Goal: Obtain resource: Download file/media

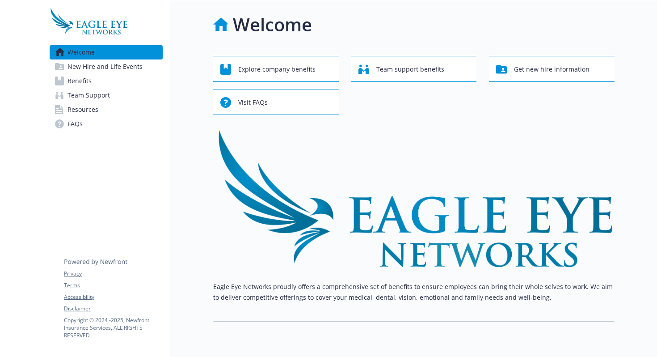
scroll to position [29, 0]
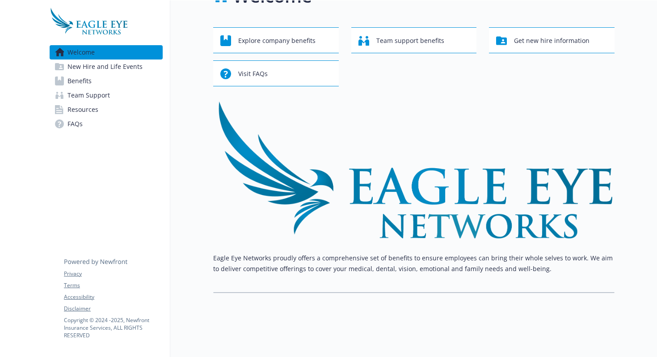
click at [129, 81] on link "Benefits" at bounding box center [106, 81] width 113 height 14
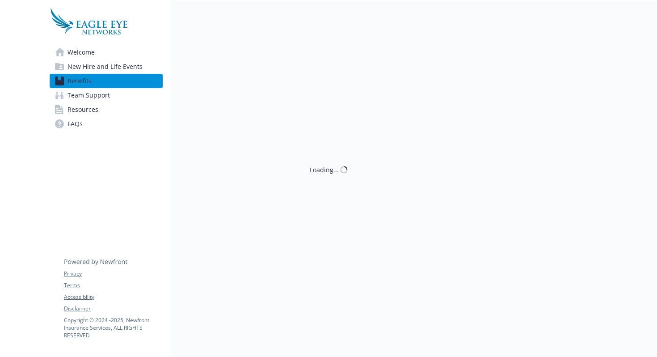
scroll to position [29, 0]
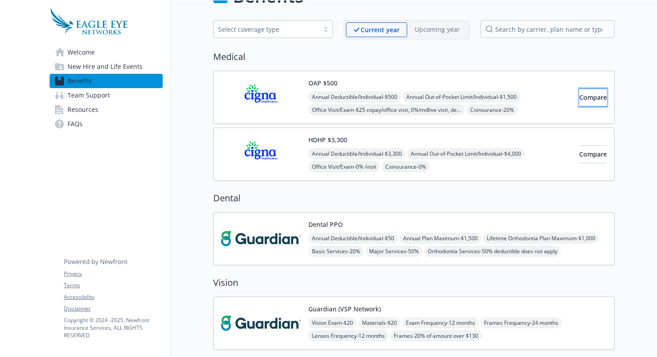
click at [580, 103] on button "Compare" at bounding box center [594, 98] width 28 height 18
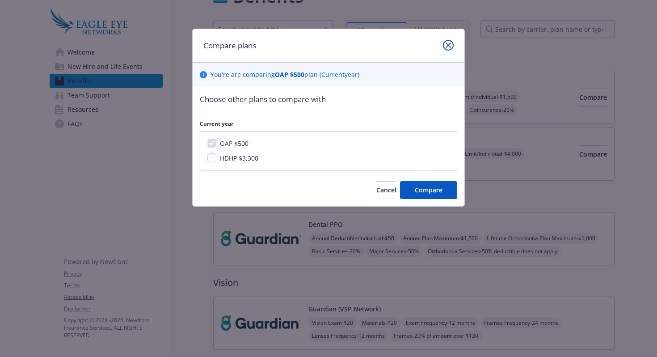
click at [444, 44] on link "close" at bounding box center [448, 45] width 11 height 11
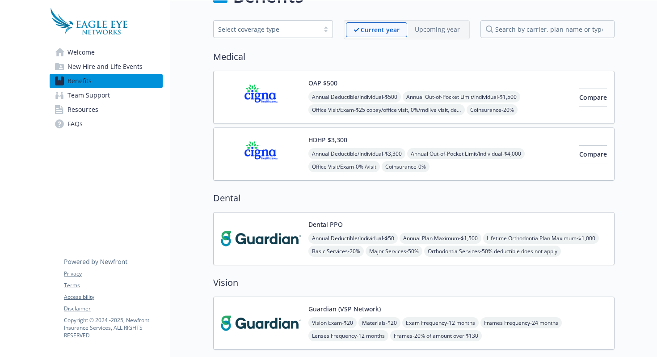
click at [415, 165] on span "Coinsurance - 0%" at bounding box center [406, 166] width 48 height 11
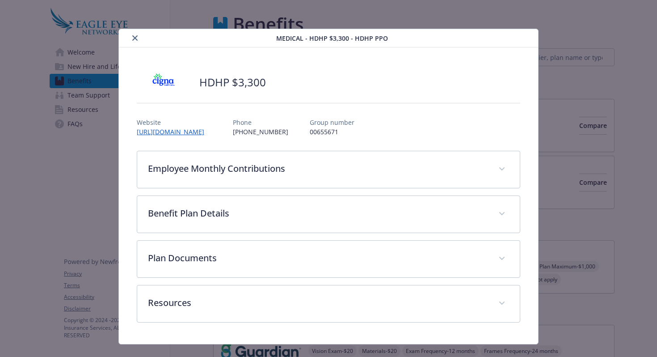
scroll to position [29, 0]
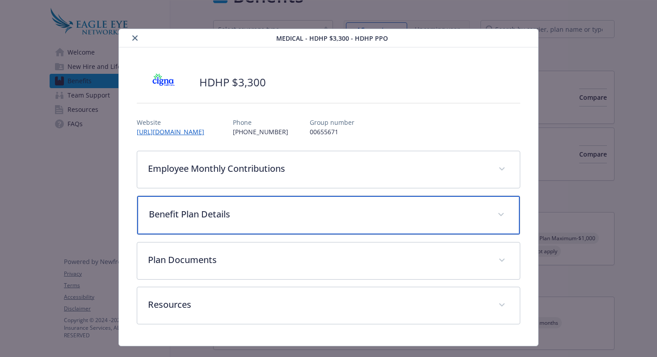
click at [397, 216] on p "Benefit Plan Details" at bounding box center [318, 214] width 339 height 13
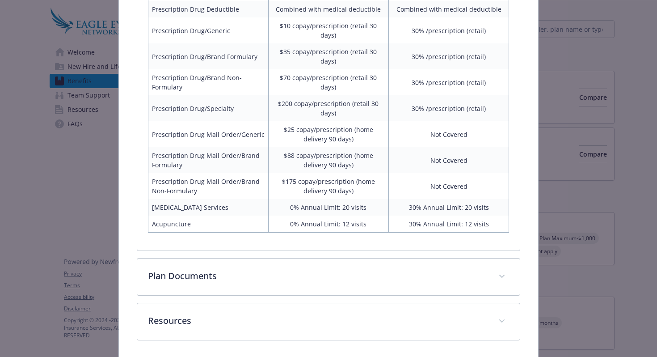
scroll to position [517, 0]
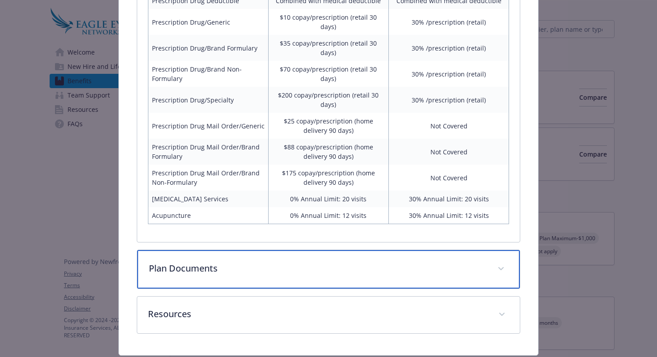
click at [380, 260] on div "Plan Documents" at bounding box center [328, 269] width 383 height 38
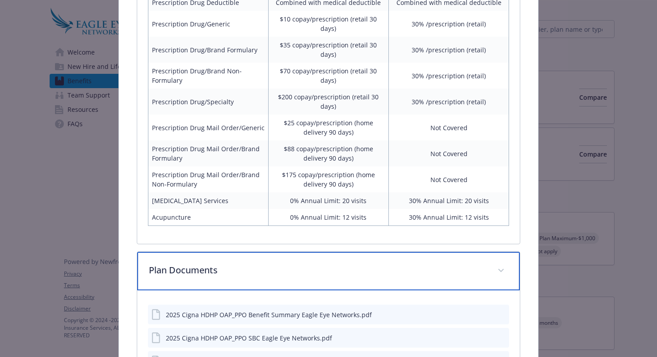
scroll to position [524, 0]
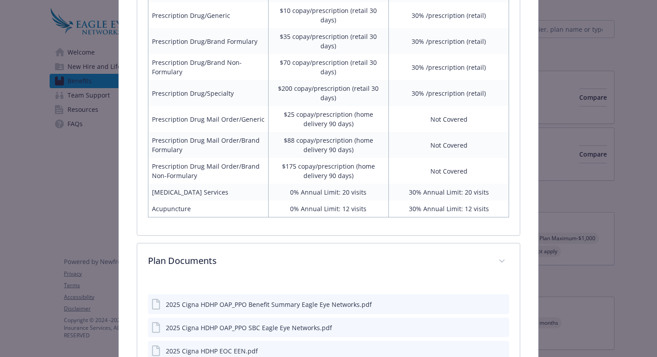
click at [377, 294] on div "2025 Cigna HDHP OAP_PPO Benefit Summary Eagle Eye Networks.pdf" at bounding box center [329, 304] width 362 height 20
click at [482, 294] on div "2025 Cigna HDHP OAP_PPO Benefit Summary Eagle Eye Networks.pdf" at bounding box center [329, 304] width 362 height 20
click at [487, 300] on icon "download file" at bounding box center [486, 302] width 6 height 5
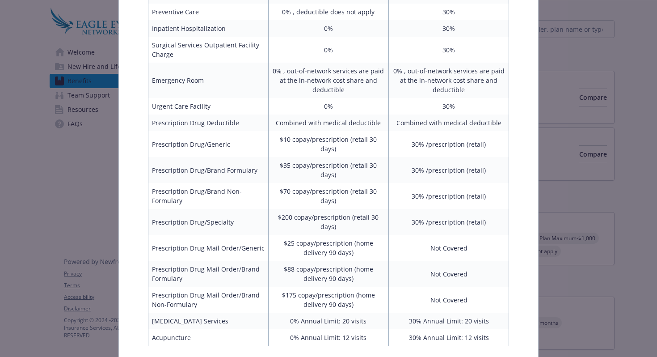
scroll to position [623, 0]
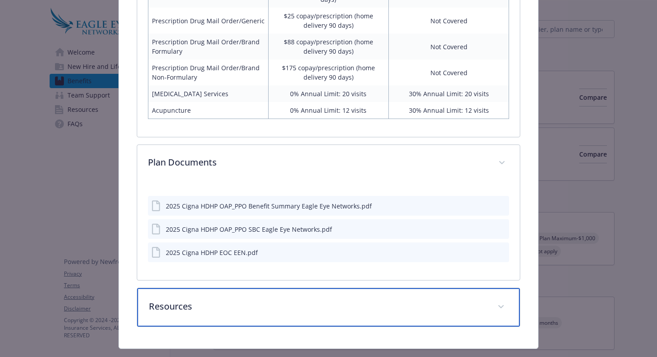
click at [321, 300] on p "Resources" at bounding box center [318, 306] width 339 height 13
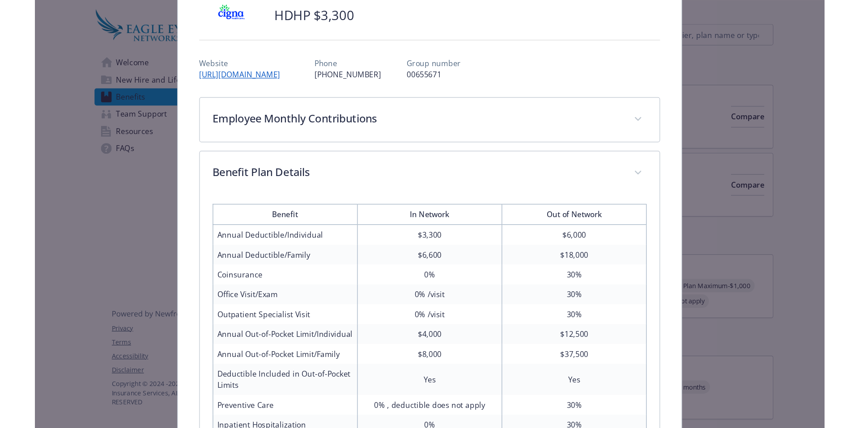
scroll to position [0, 0]
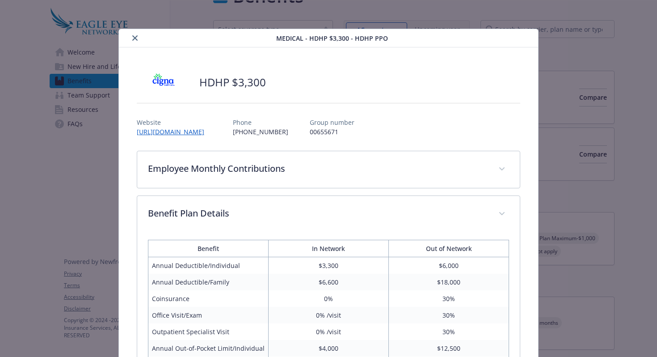
click at [134, 38] on icon "close" at bounding box center [134, 37] width 5 height 5
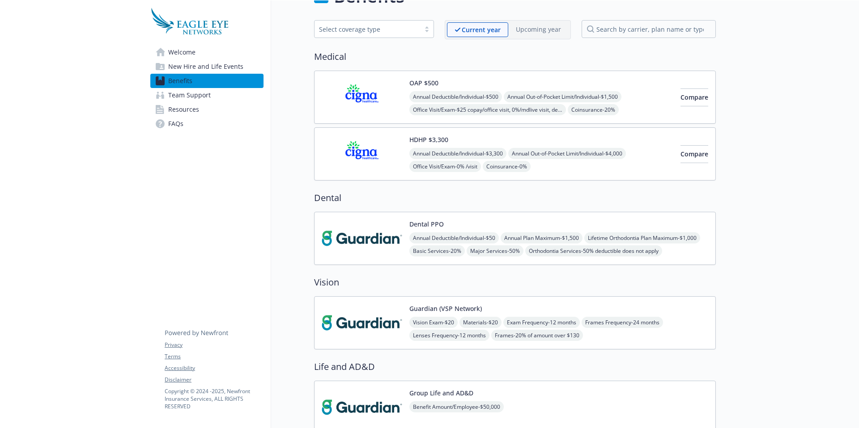
scroll to position [29, 0]
